Goal: Task Accomplishment & Management: Use online tool/utility

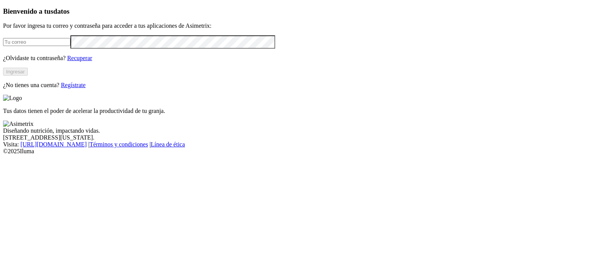
type input "[PERSON_NAME][EMAIL_ADDRESS][PERSON_NAME][DOMAIN_NAME]"
click at [28, 76] on button "Ingresar" at bounding box center [15, 72] width 25 height 8
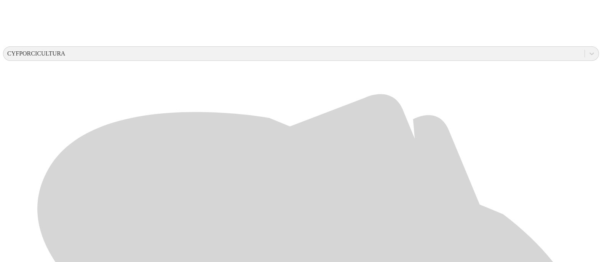
scroll to position [268, 0]
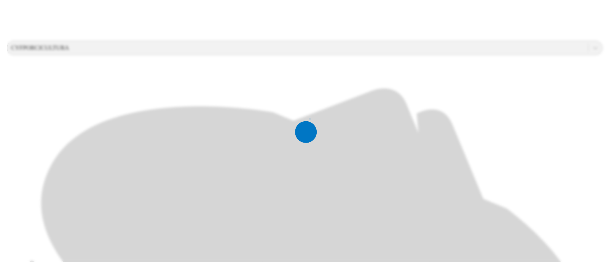
scroll to position [0, 0]
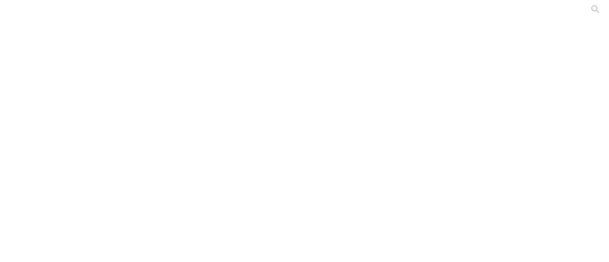
click at [232, 126] on div at bounding box center [307, 131] width 609 height 262
click at [202, 89] on div at bounding box center [307, 131] width 609 height 262
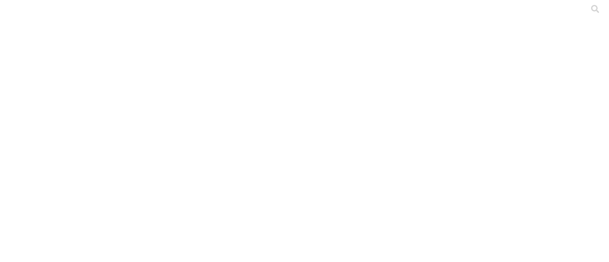
type input "Agosto-2025"
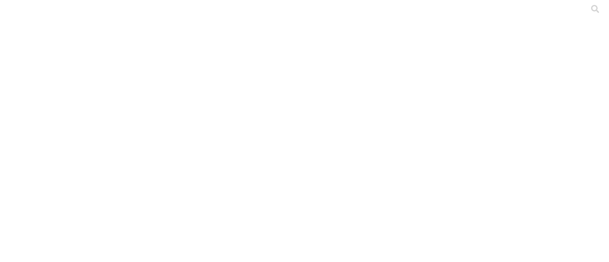
click at [164, 94] on div at bounding box center [307, 131] width 609 height 262
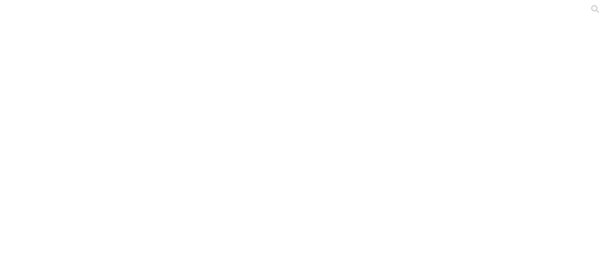
type input "Agosto-2025"
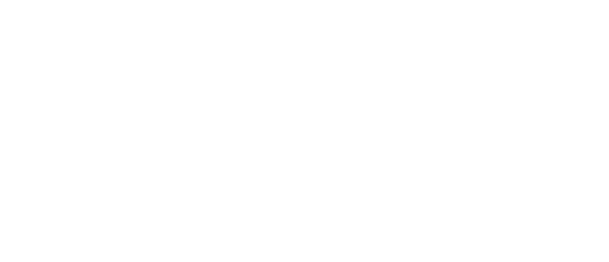
type input "Agosto-2025"
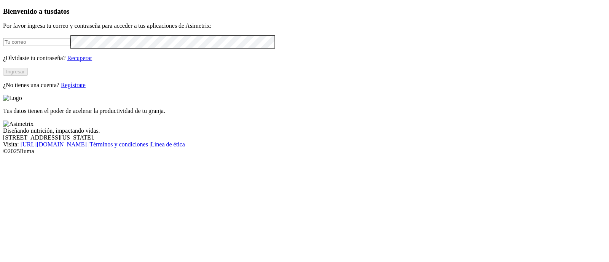
type input "[PERSON_NAME][EMAIL_ADDRESS][PERSON_NAME][DOMAIN_NAME]"
click at [28, 76] on button "Ingresar" at bounding box center [15, 72] width 25 height 8
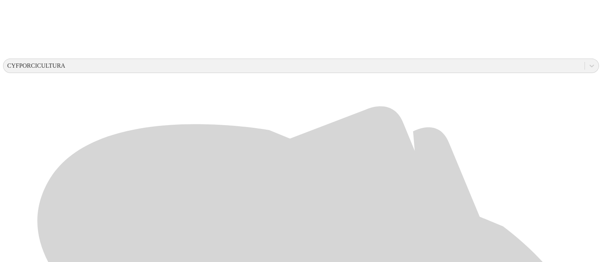
scroll to position [268, 0]
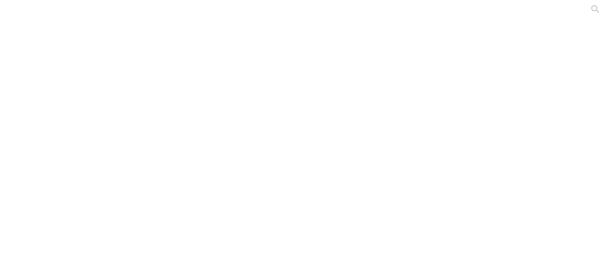
click at [231, 109] on div at bounding box center [307, 131] width 609 height 262
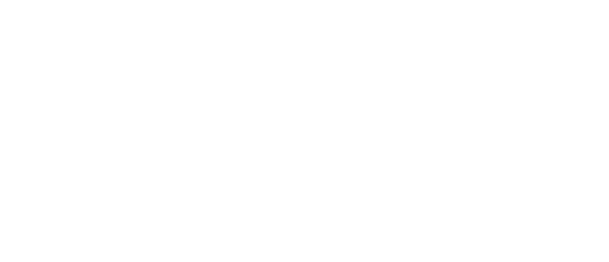
type input "Agosto-2025"
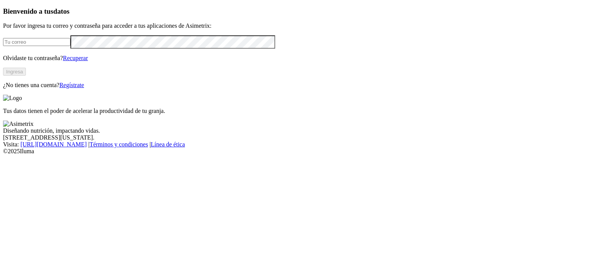
type input "[PERSON_NAME][EMAIL_ADDRESS][PERSON_NAME][DOMAIN_NAME]"
click at [26, 76] on button "Ingresa" at bounding box center [14, 72] width 23 height 8
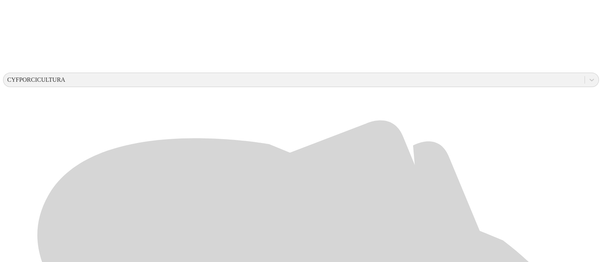
scroll to position [268, 0]
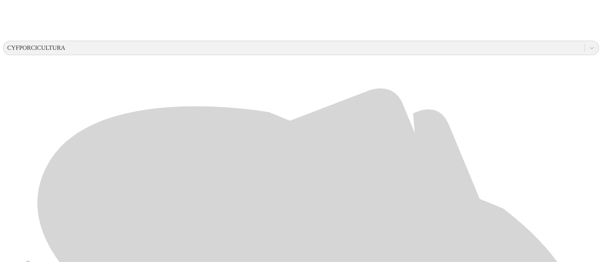
click at [483, 248] on div at bounding box center [304, 131] width 602 height 262
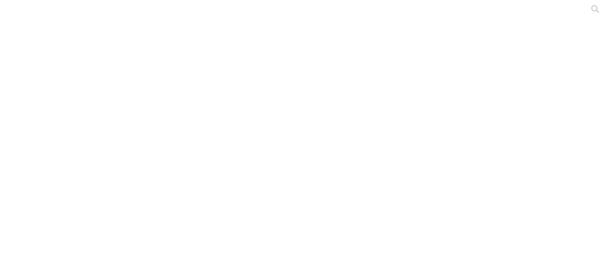
click at [160, 114] on div at bounding box center [307, 131] width 609 height 262
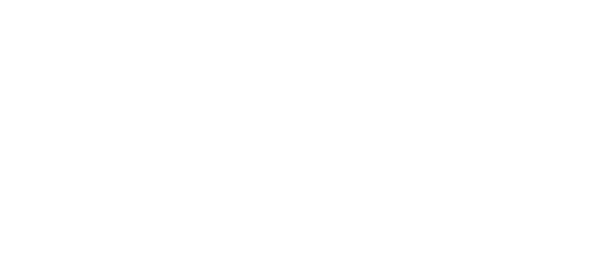
type input "Agosto-2025"
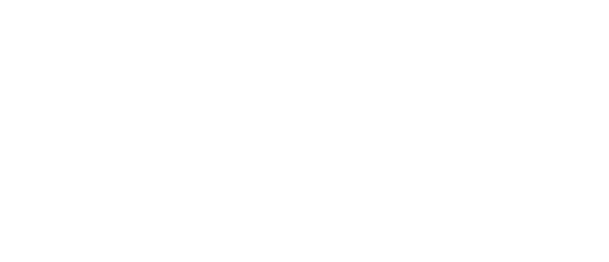
type input "Agosto-20252"
